Goal: Task Accomplishment & Management: Manage account settings

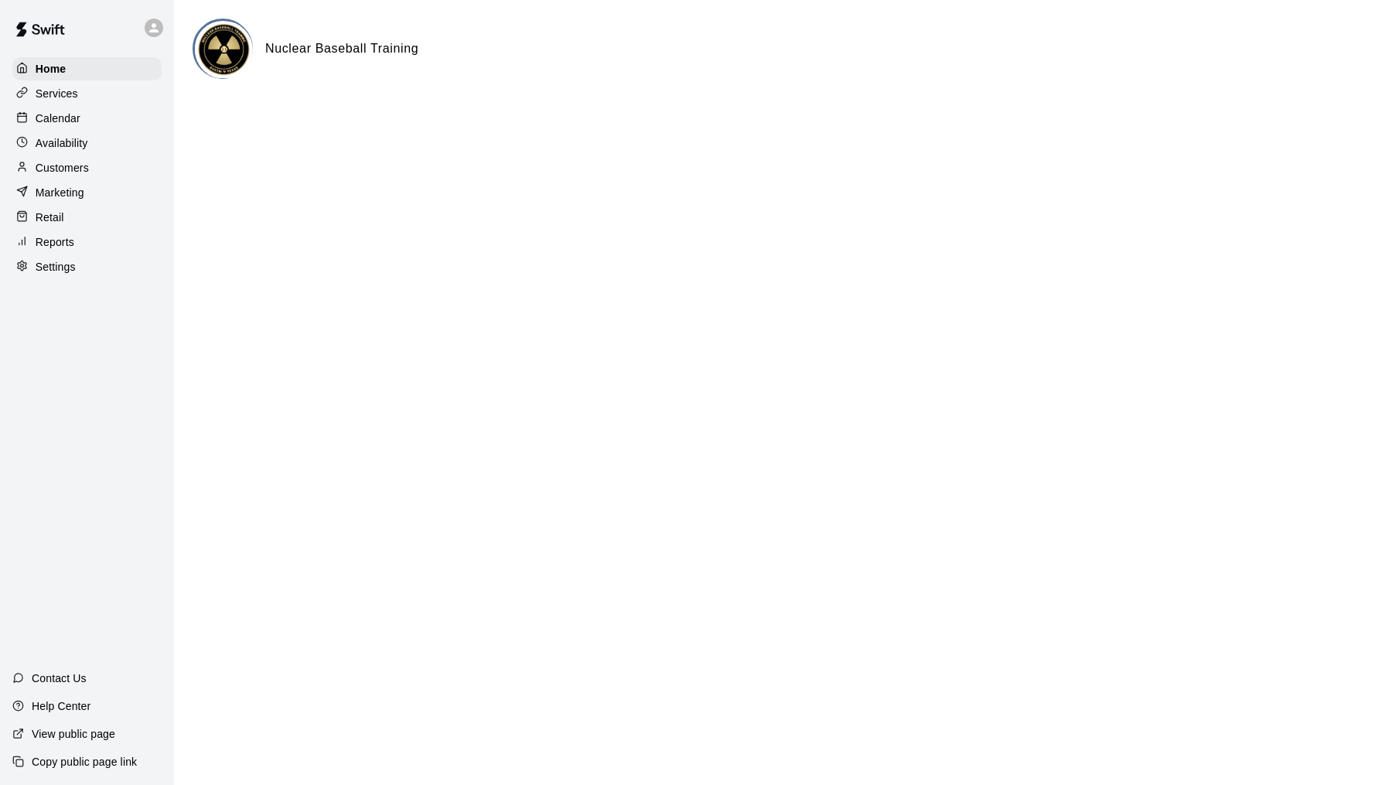
click at [60, 114] on p "Calendar" at bounding box center [58, 118] width 45 height 15
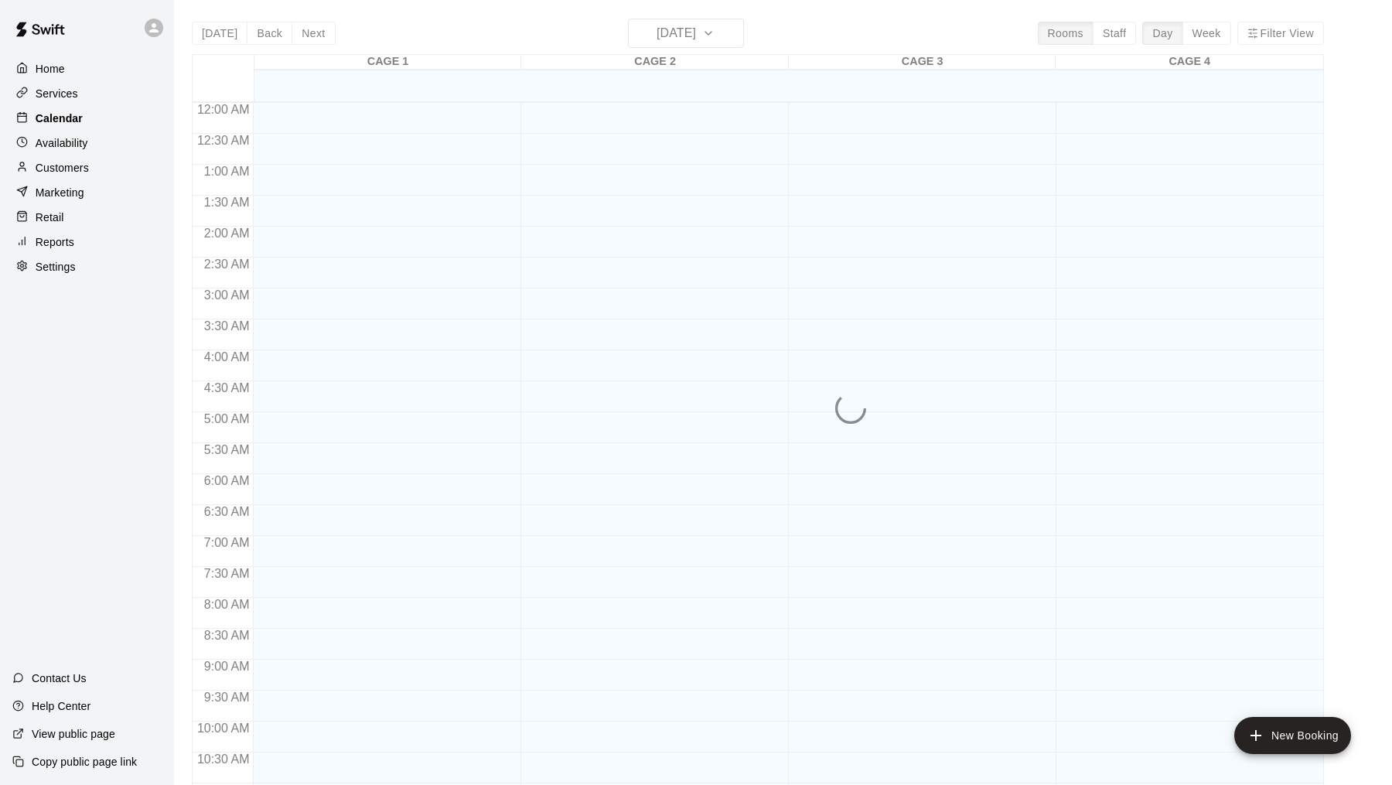
scroll to position [738, 0]
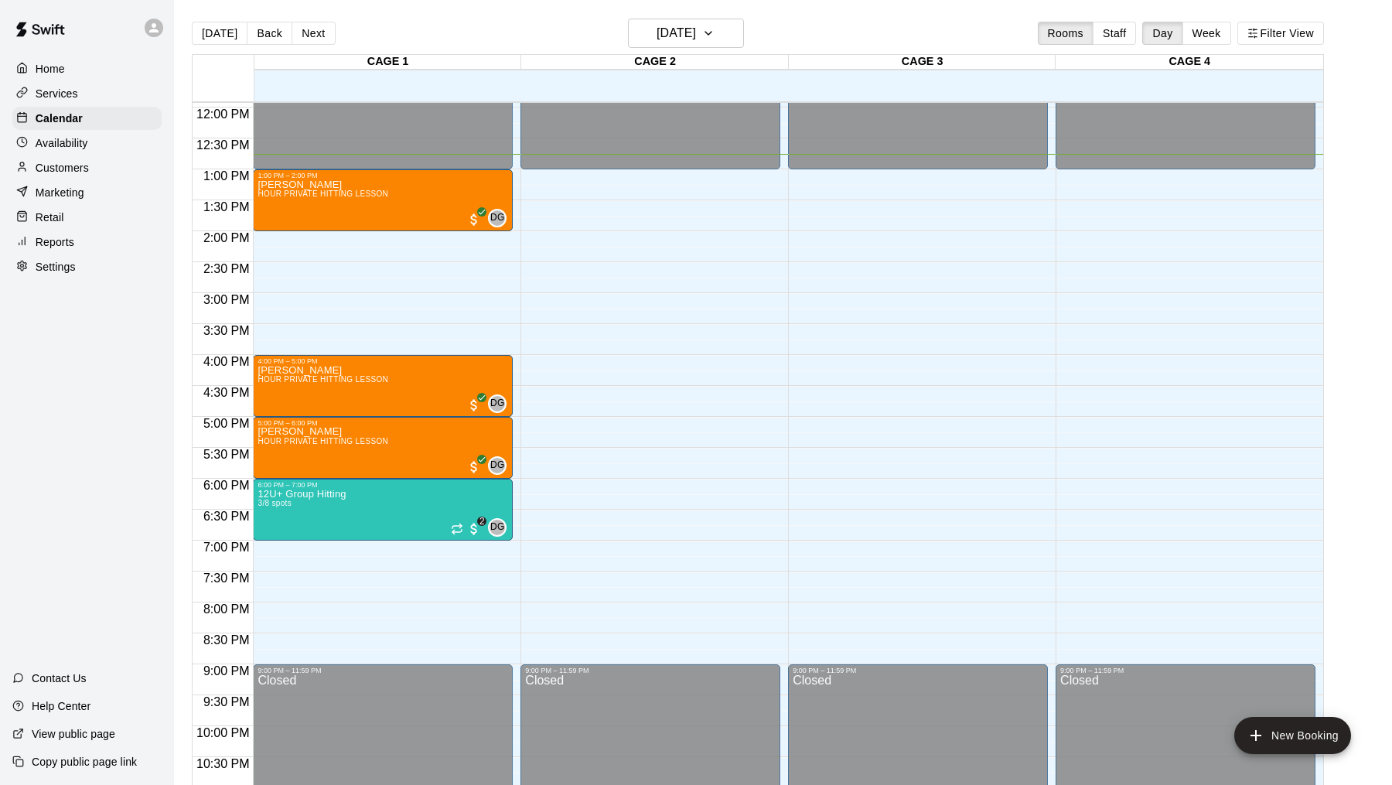
click at [100, 150] on div "Availability" at bounding box center [86, 142] width 149 height 23
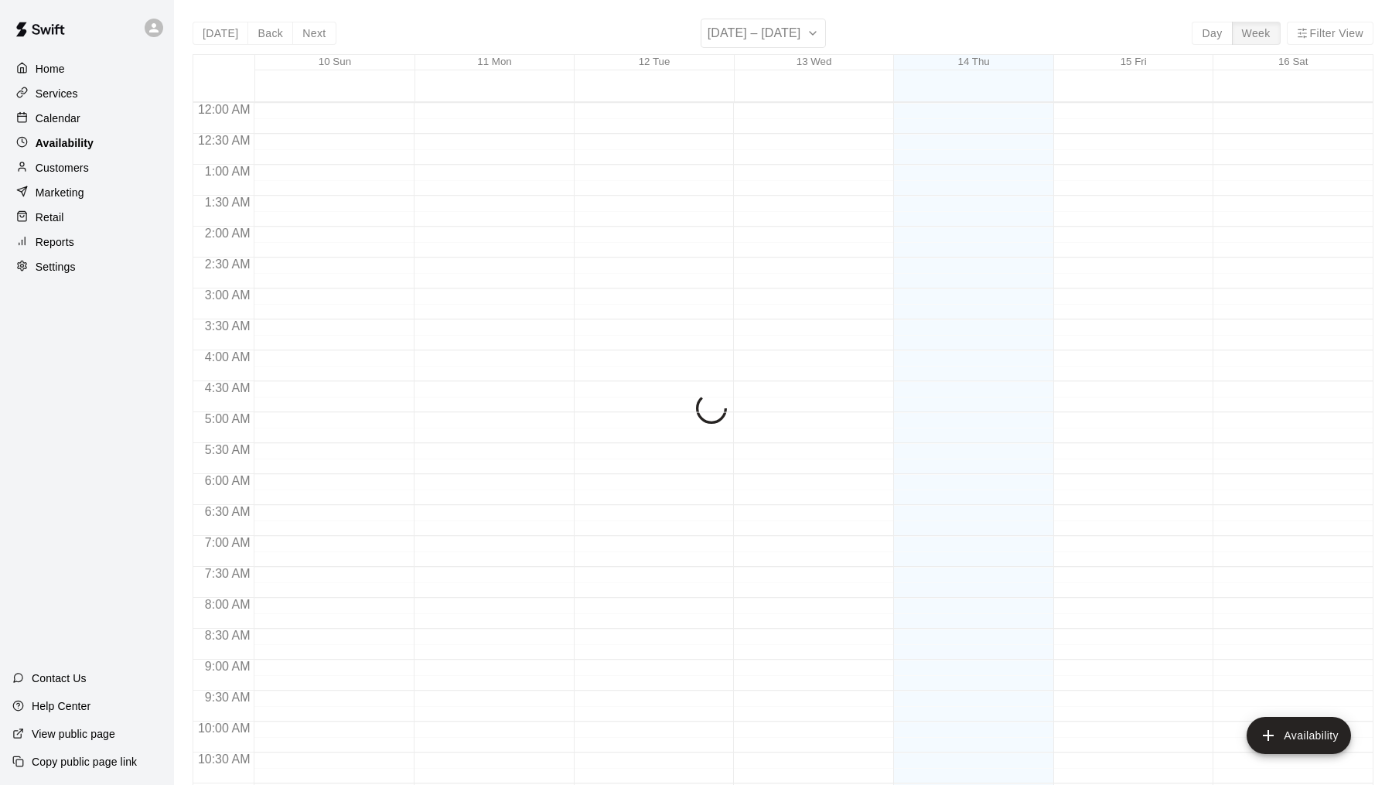
scroll to position [784, 0]
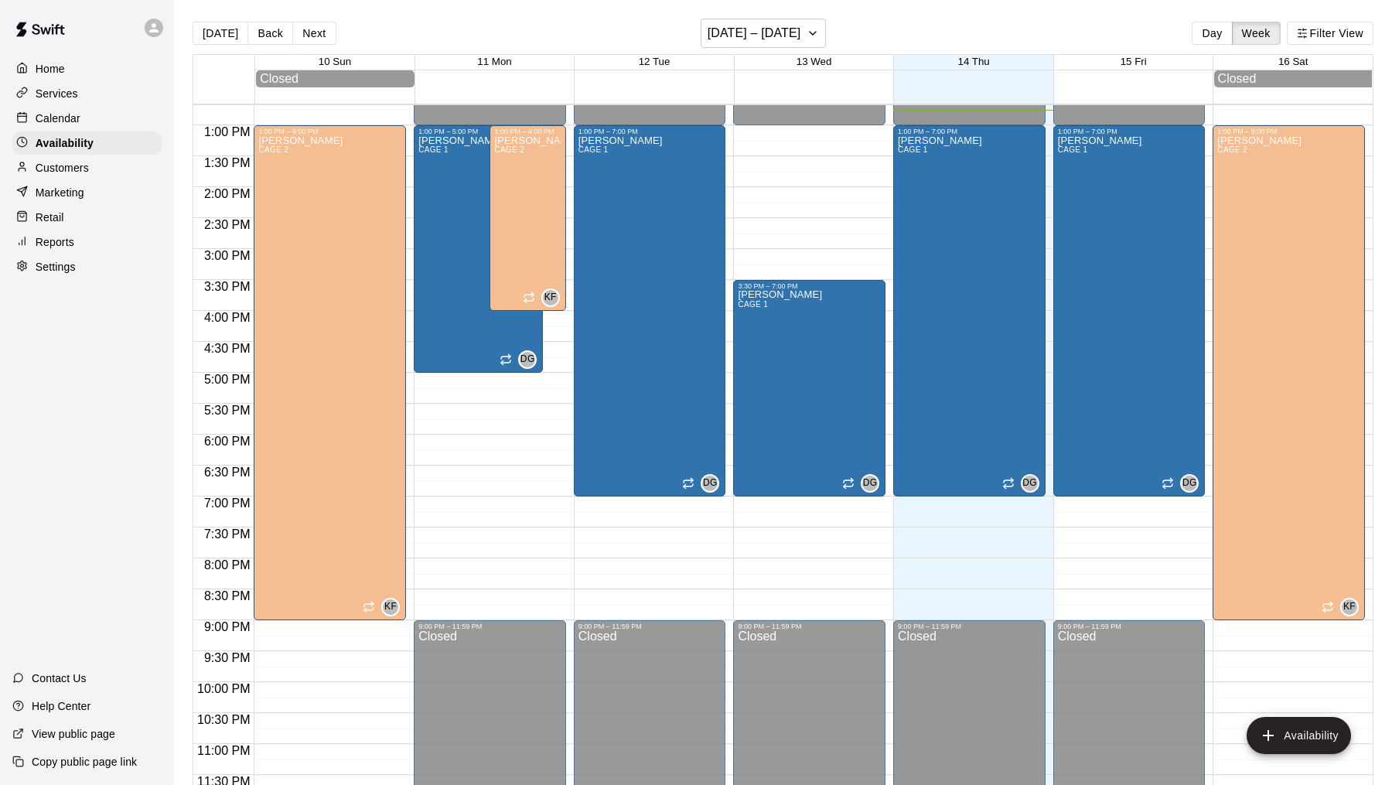
click at [89, 94] on div "Services" at bounding box center [86, 93] width 149 height 23
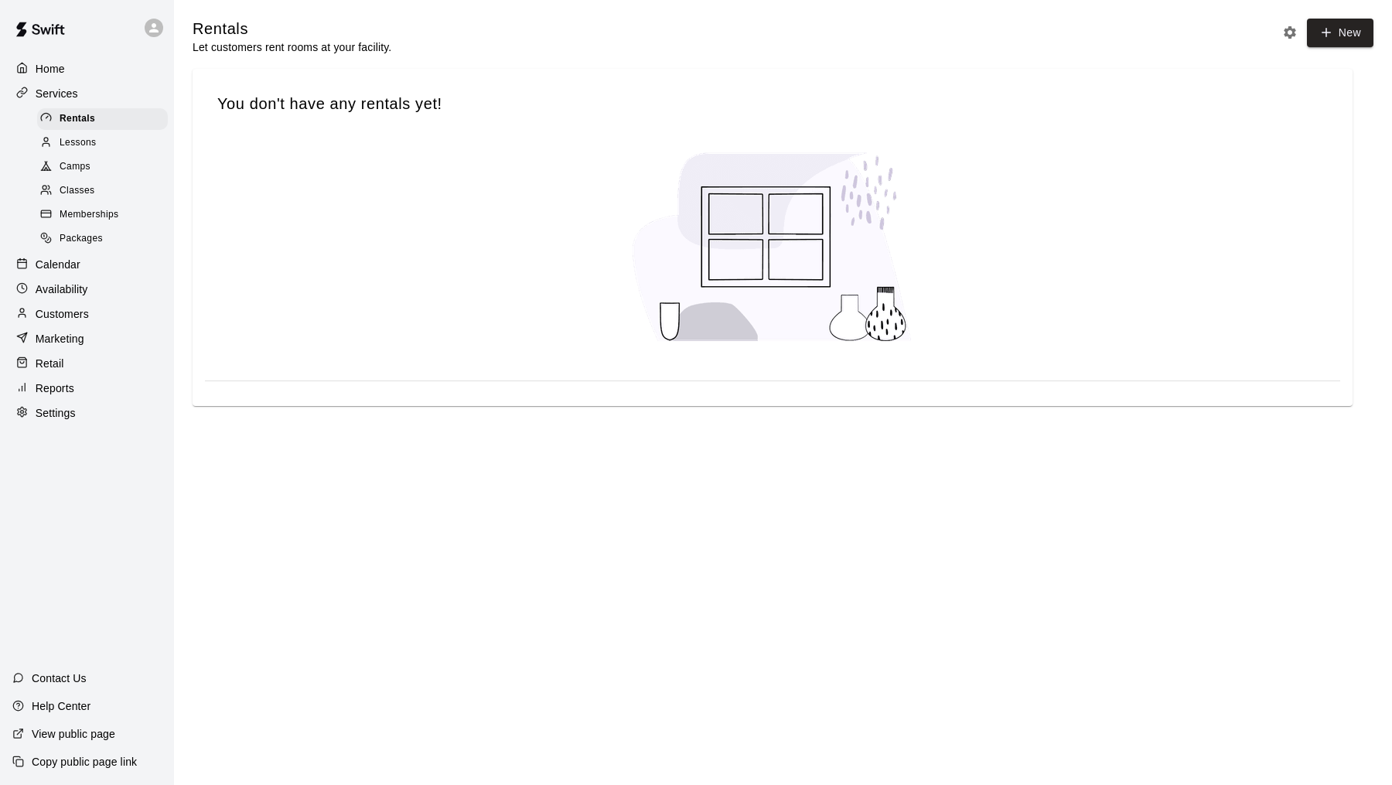
click at [84, 186] on span "Classes" at bounding box center [77, 190] width 35 height 15
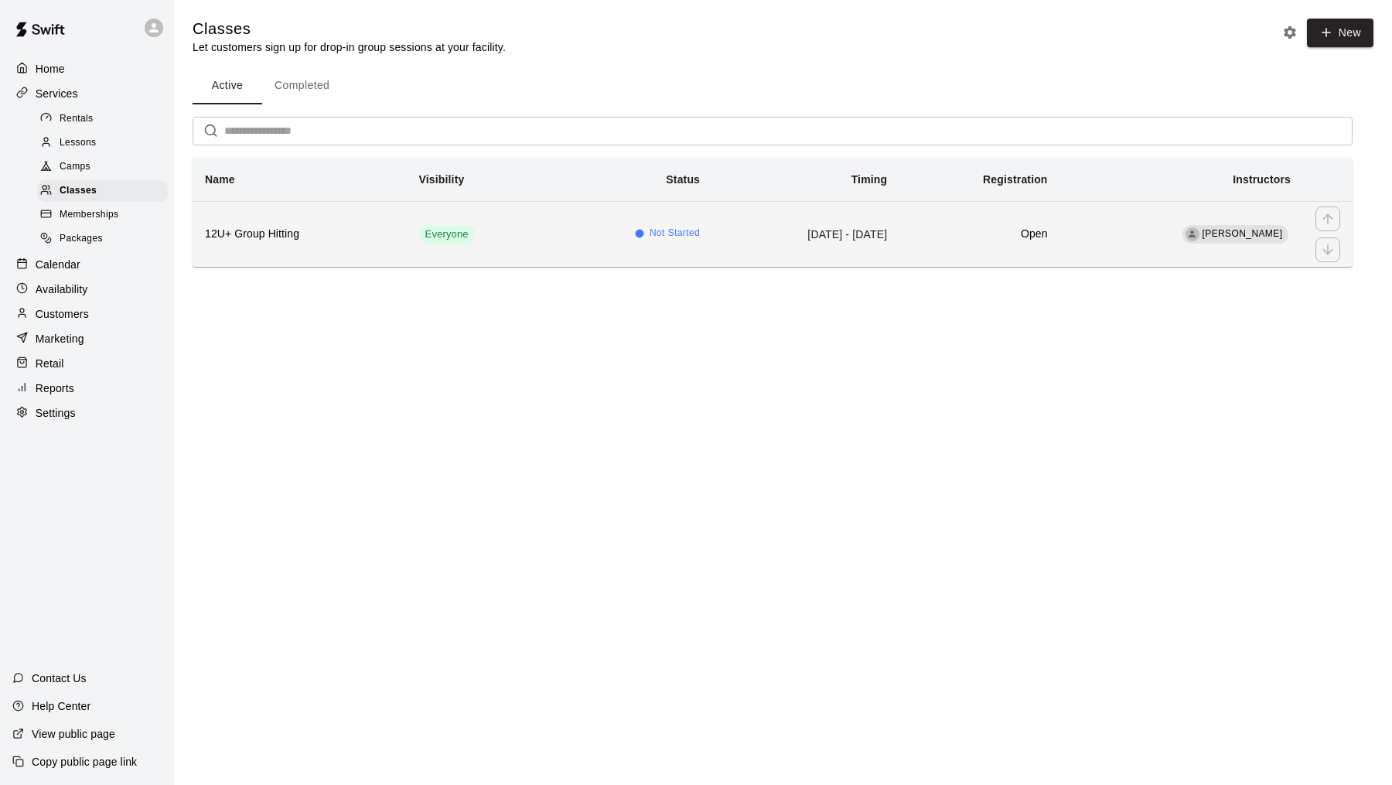
click at [776, 242] on td "[DATE] - [DATE]" at bounding box center [805, 234] width 187 height 66
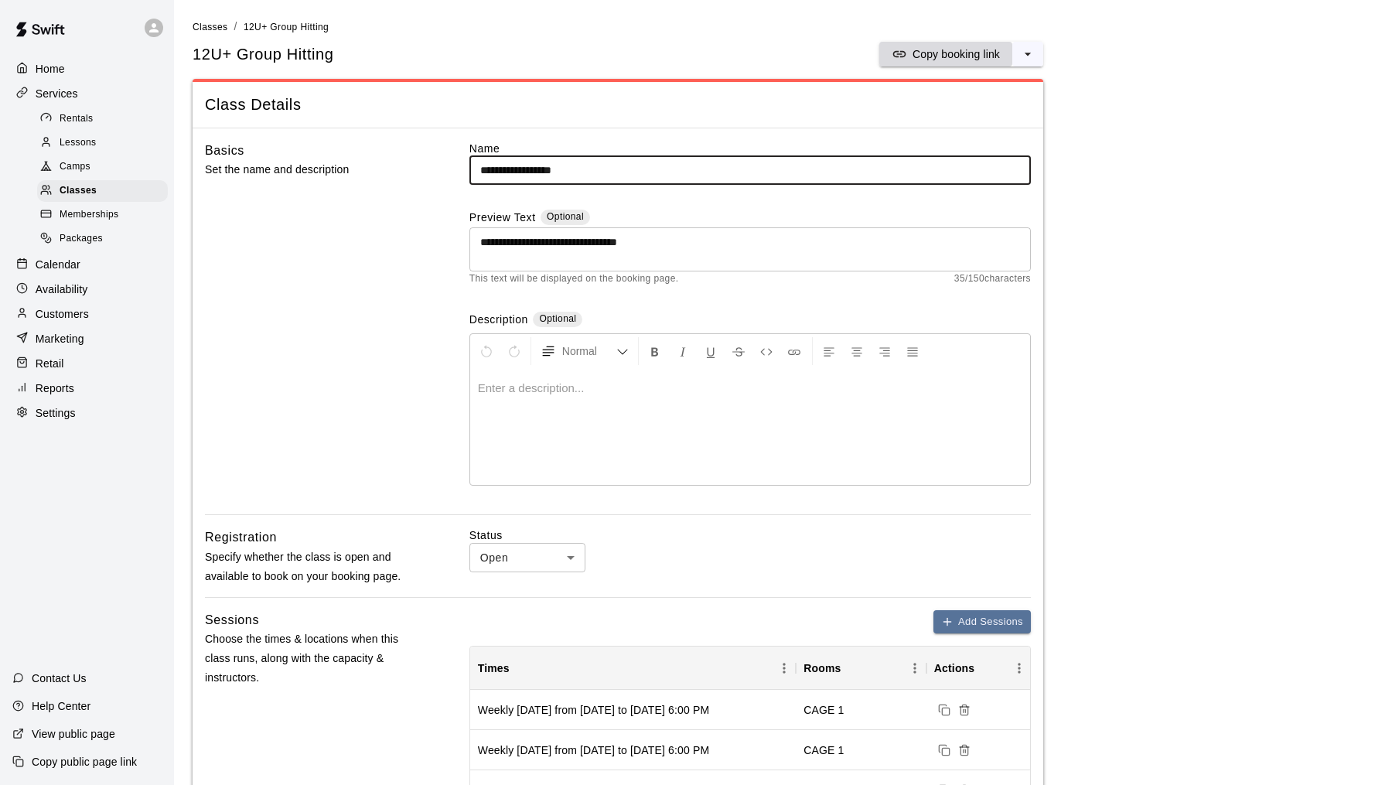
click at [988, 55] on p "Copy booking link" at bounding box center [956, 53] width 87 height 15
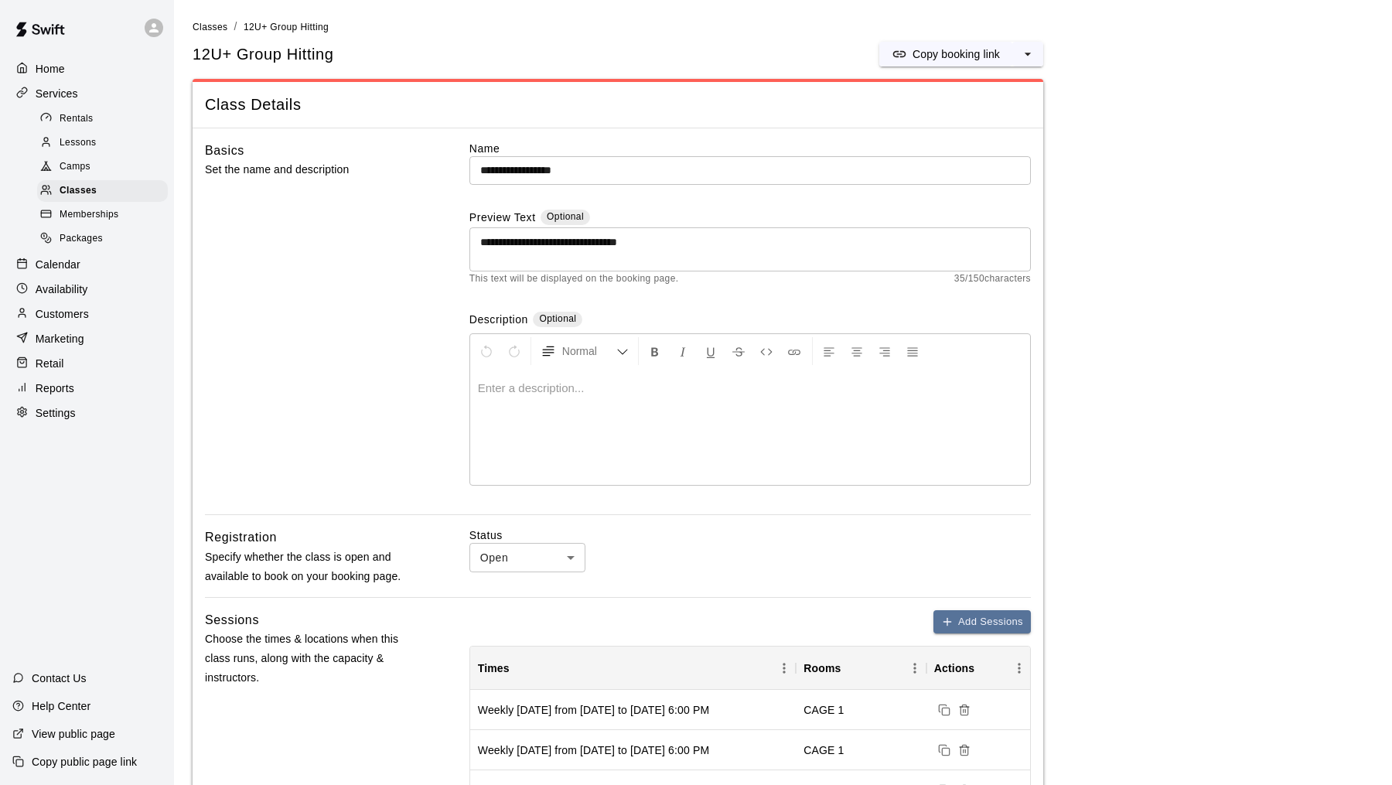
click at [78, 308] on p "Customers" at bounding box center [62, 313] width 53 height 15
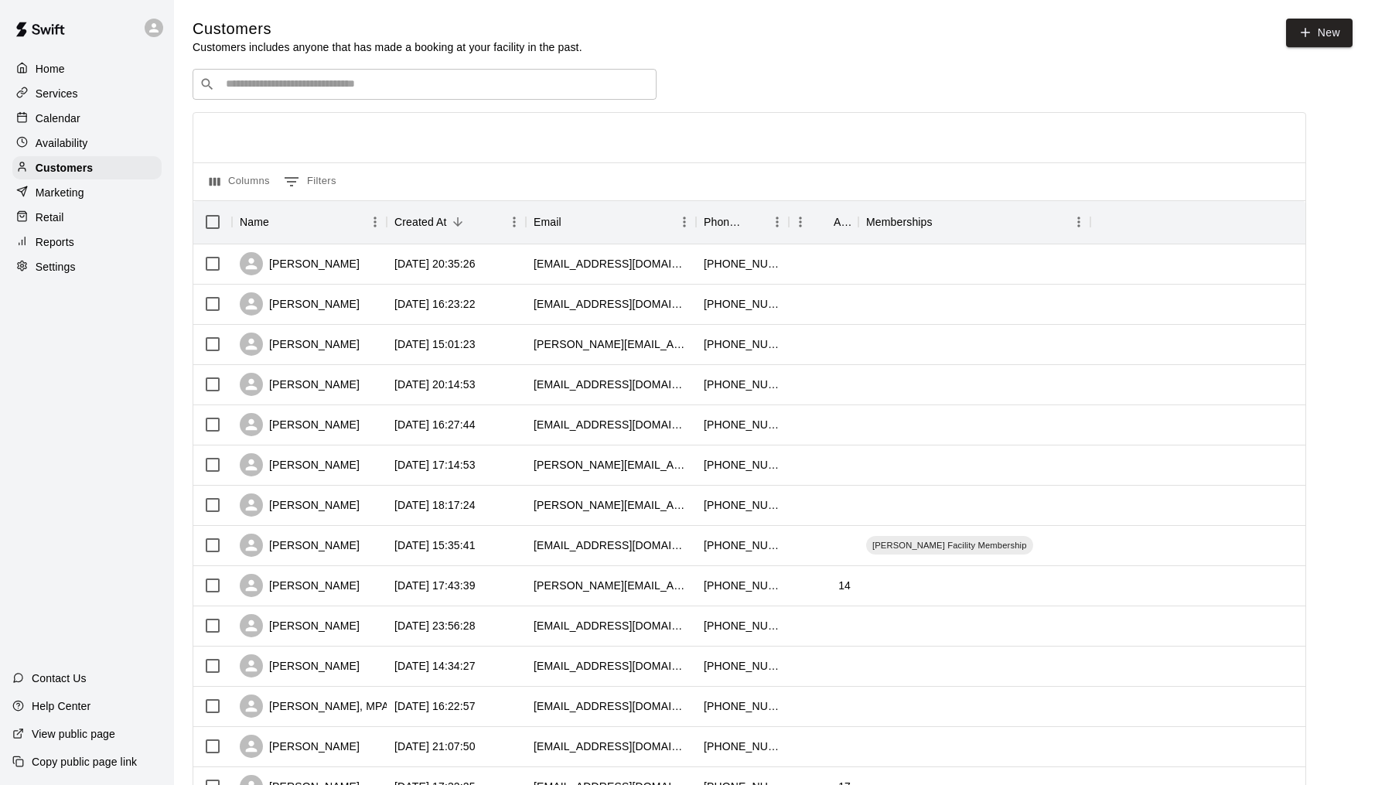
click at [405, 79] on input "Search customers by name or email" at bounding box center [435, 84] width 428 height 15
click at [483, 94] on div "​ ​" at bounding box center [425, 84] width 464 height 31
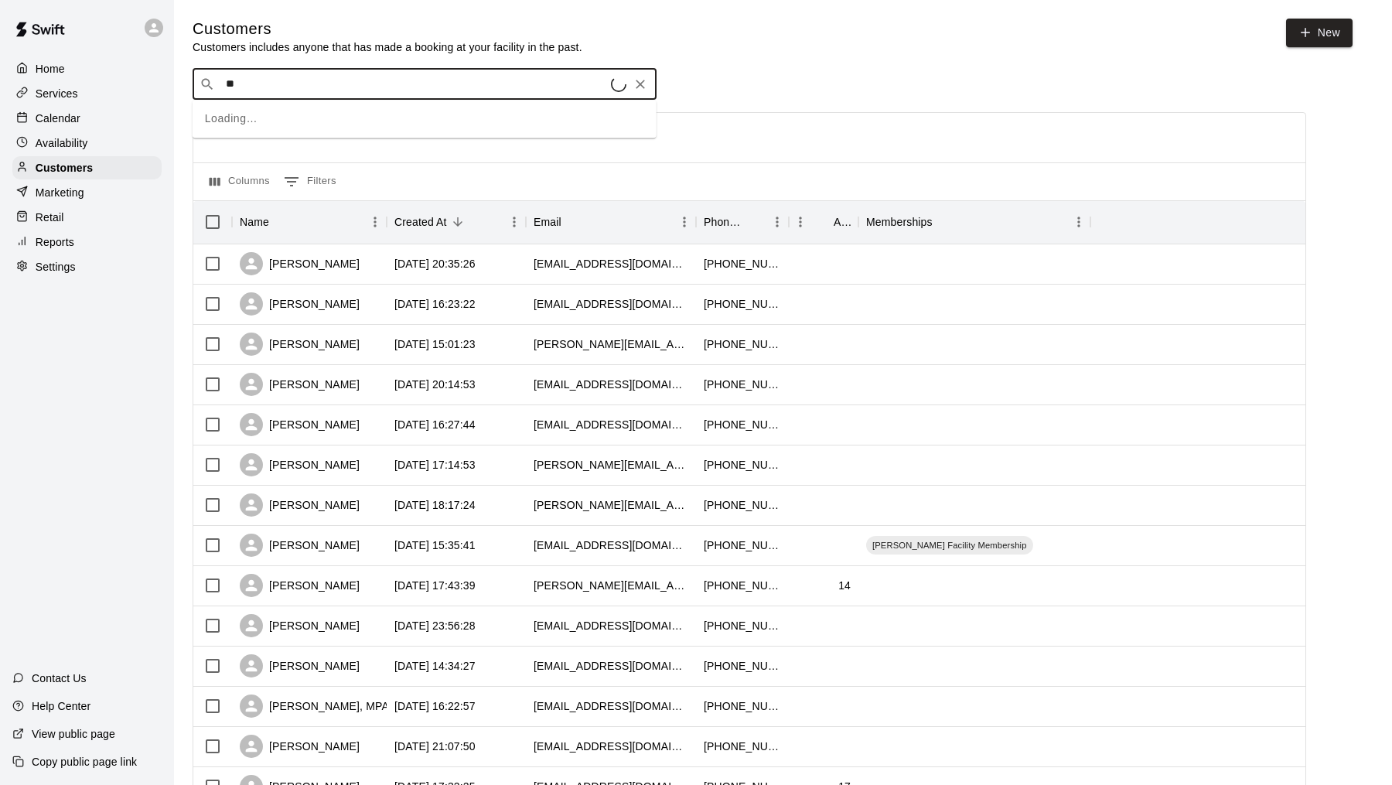
type input "*"
type input "*****"
